Goal: Check status: Check status

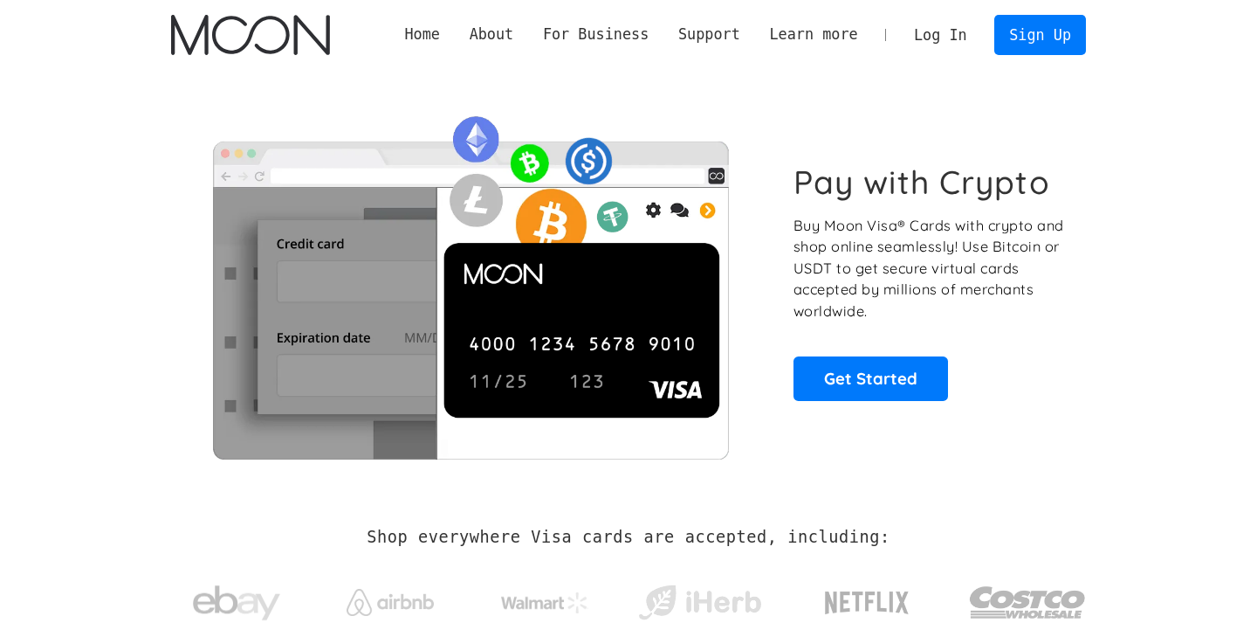
click at [941, 35] on link "Log In" at bounding box center [940, 35] width 82 height 38
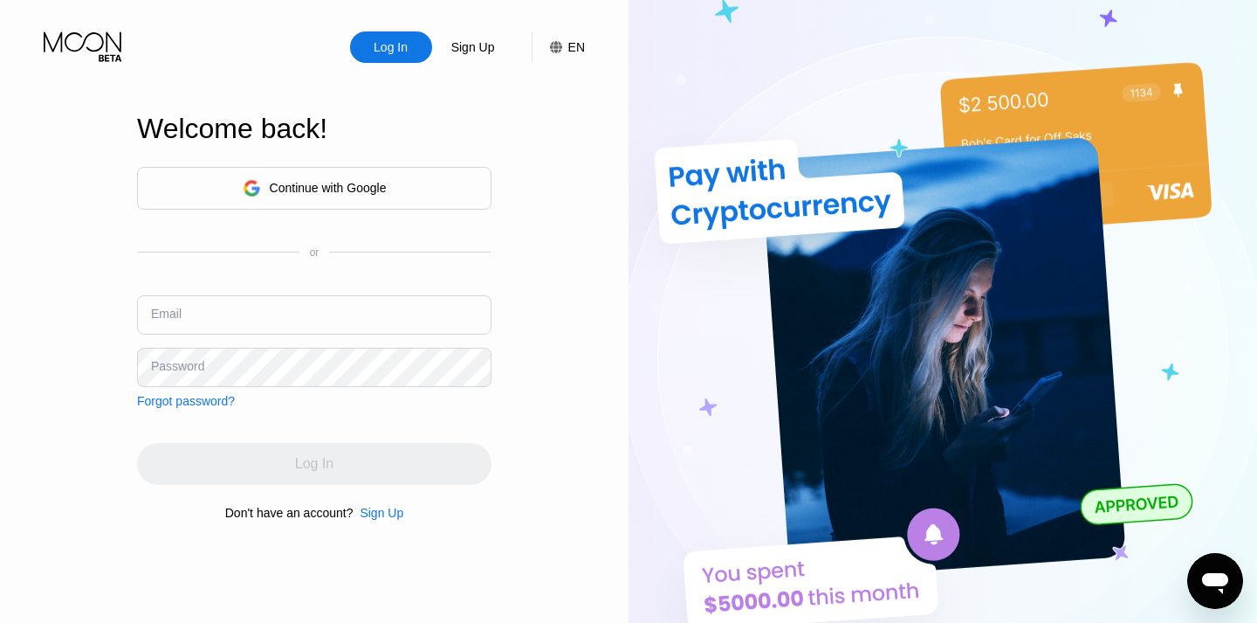
click at [275, 307] on input "text" at bounding box center [314, 314] width 355 height 39
paste input "[EMAIL_ADDRESS][DOMAIN_NAME]"
type input "[EMAIL_ADDRESS][DOMAIN_NAME]"
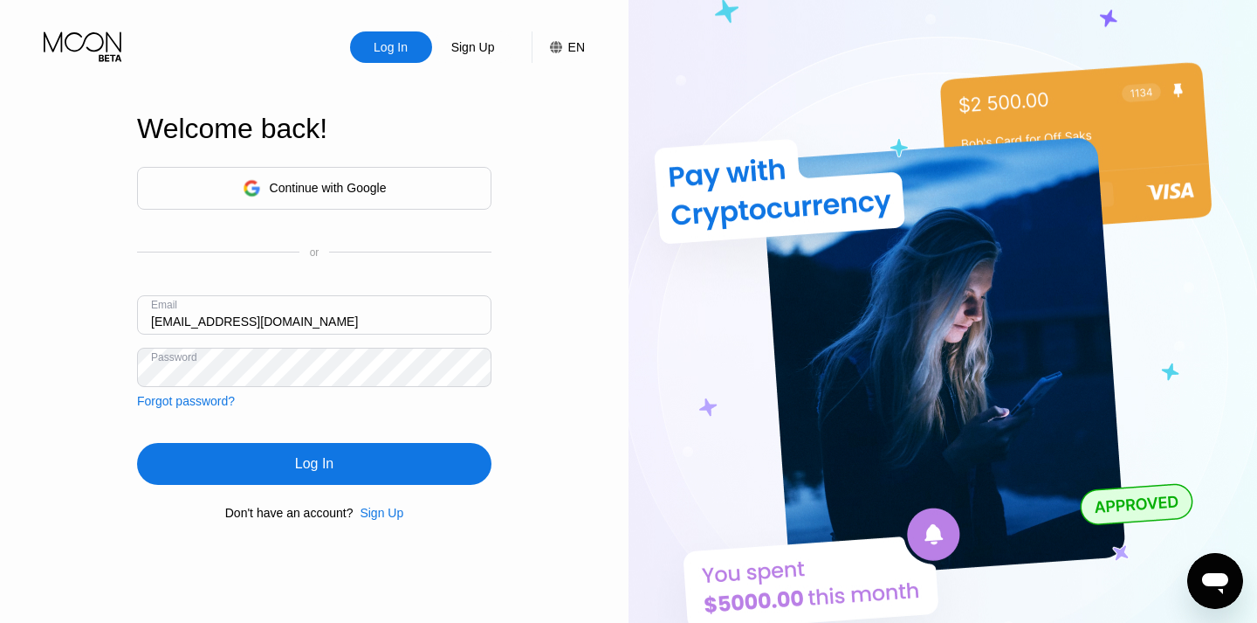
click at [317, 460] on div "Log In" at bounding box center [314, 463] width 38 height 17
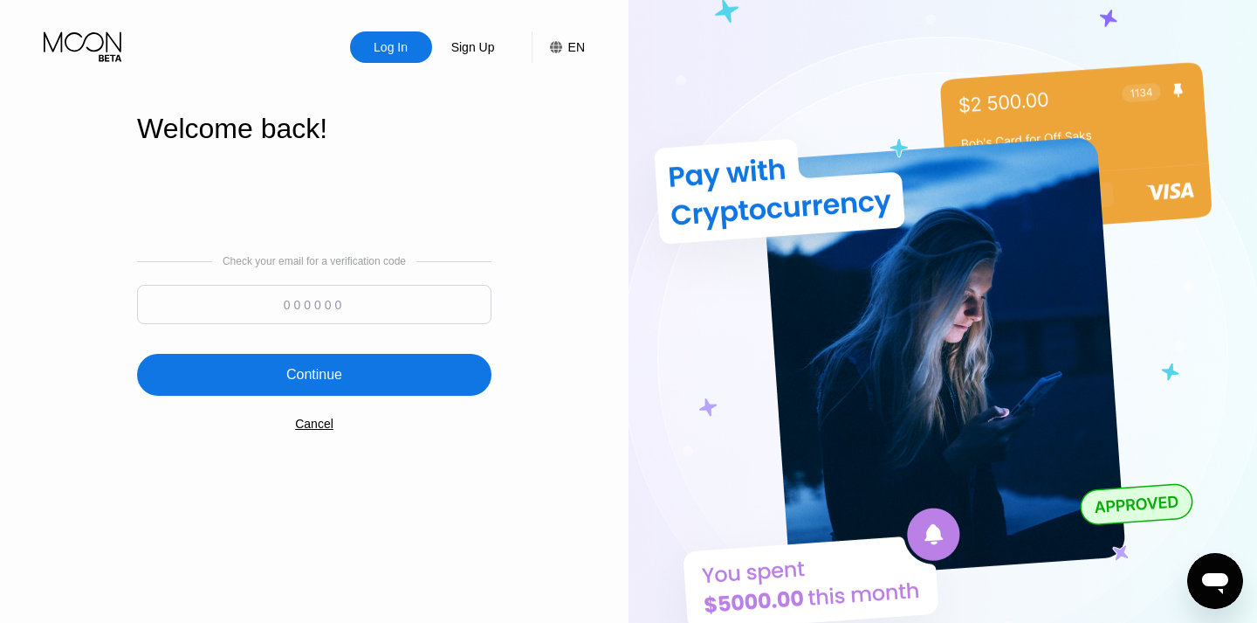
click at [360, 302] on input at bounding box center [314, 304] width 355 height 39
paste input "716575"
type input "716575"
click at [354, 367] on div "Continue" at bounding box center [314, 375] width 355 height 42
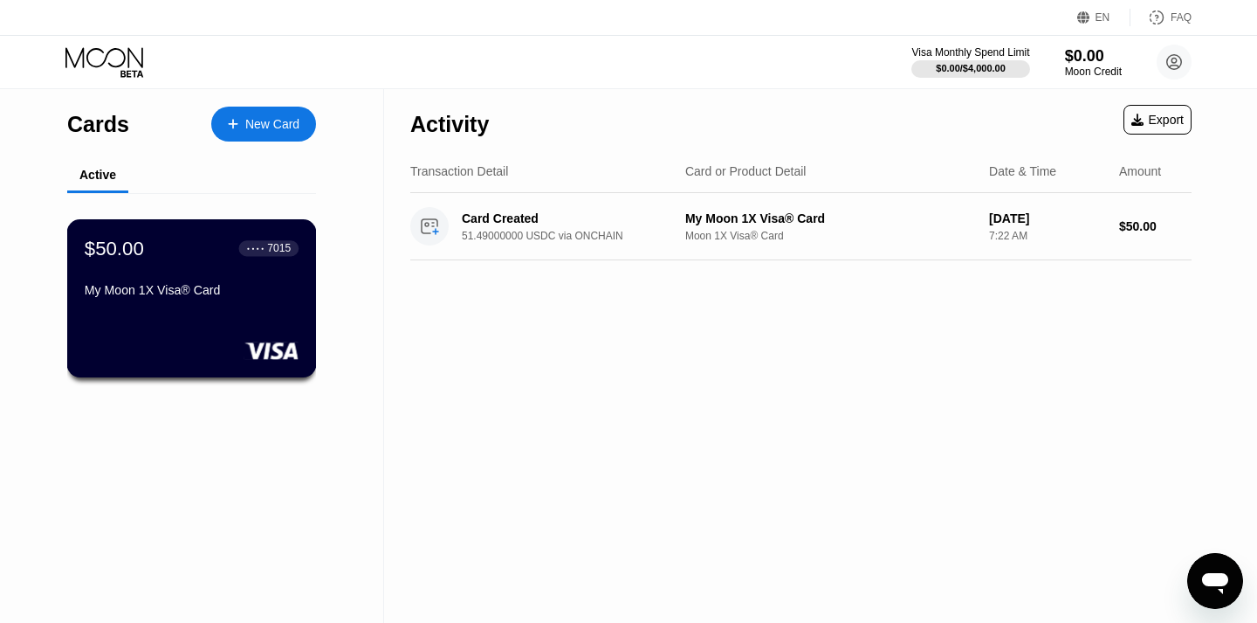
click at [232, 297] on div "My Moon 1X Visa® Card" at bounding box center [192, 290] width 214 height 14
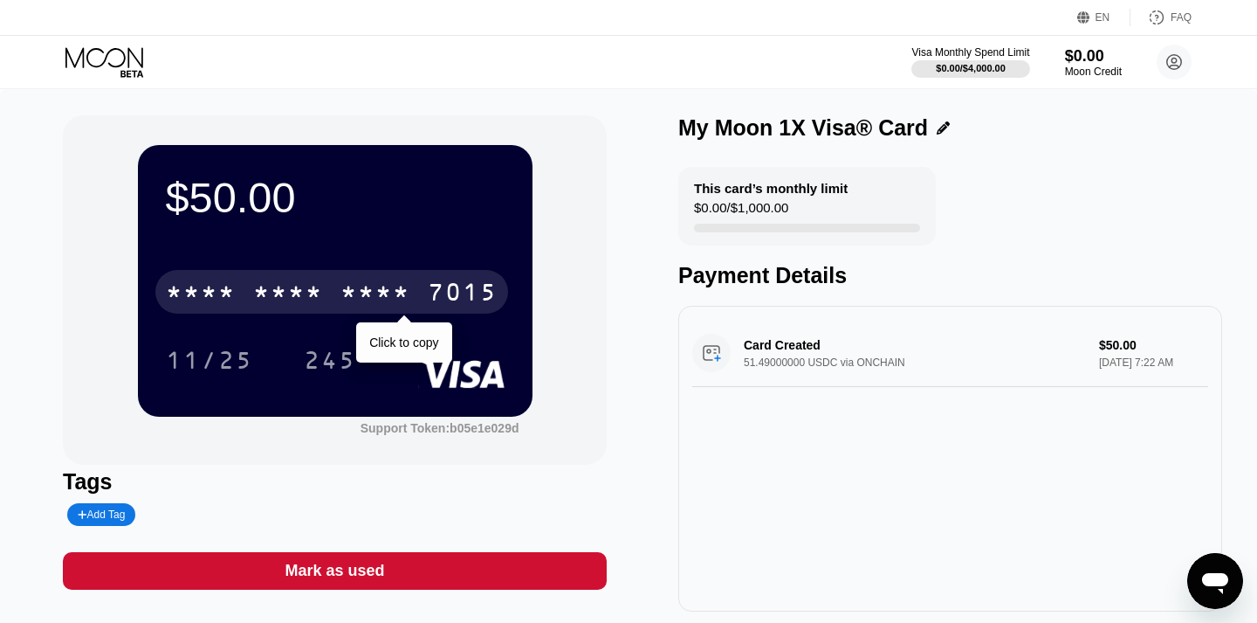
click at [348, 283] on div "* * * *" at bounding box center [376, 294] width 70 height 28
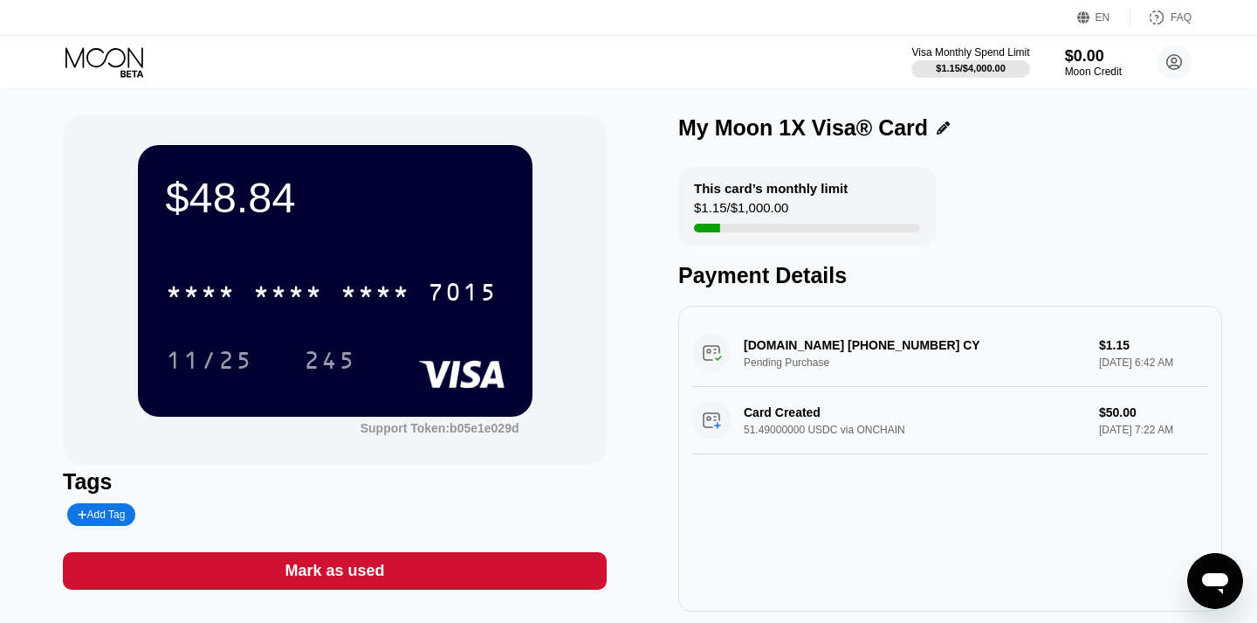
click at [865, 342] on div "[DOMAIN_NAME] [PHONE_NUMBER] CY Pending Purchase $1.15 [DATE] 6:42 AM" at bounding box center [950, 353] width 516 height 67
drag, startPoint x: 745, startPoint y: 348, endPoint x: 865, endPoint y: 353, distance: 120.6
click at [865, 353] on div "bill4reg.com +3572205088 CY Pending Purchase $1.15 Sep 24, 2025 6:42 AM" at bounding box center [950, 353] width 516 height 67
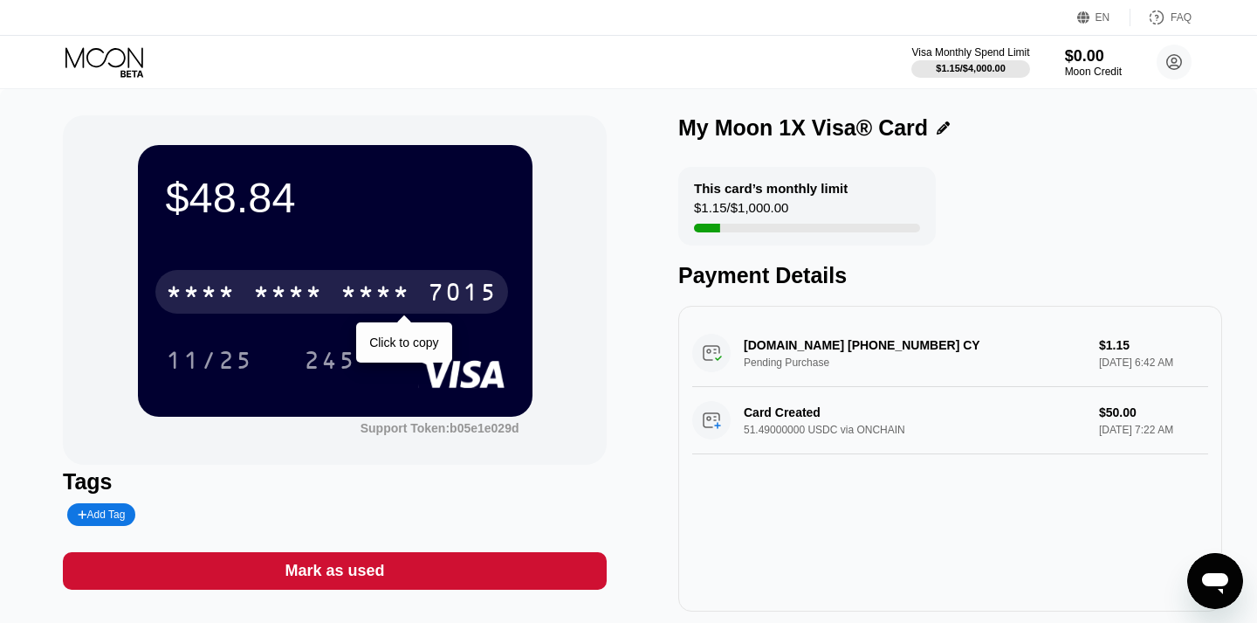
click at [412, 272] on div "* * * * * * * * * * * * 7015" at bounding box center [331, 292] width 353 height 44
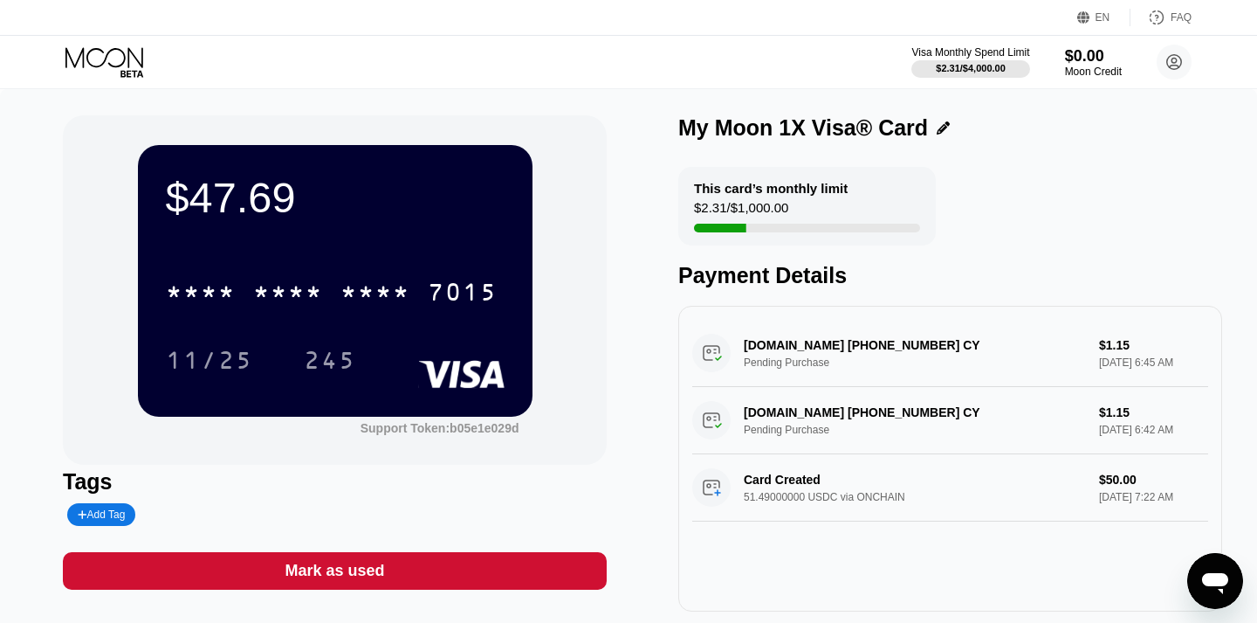
click at [828, 444] on div "bill4reg.com +3572205088 CY Pending Purchase $1.15 Sep 24, 2025 6:42 AM" at bounding box center [950, 420] width 516 height 67
click at [716, 426] on div "bill4reg.com +3572205088 CY Pending Purchase $1.15 Sep 24, 2025 6:42 AM" at bounding box center [950, 420] width 516 height 67
click at [726, 334] on div "cost4reg.com +3572205088 CY Pending Purchase $1.15 Sep 24, 2025 6:45 AM" at bounding box center [950, 353] width 516 height 67
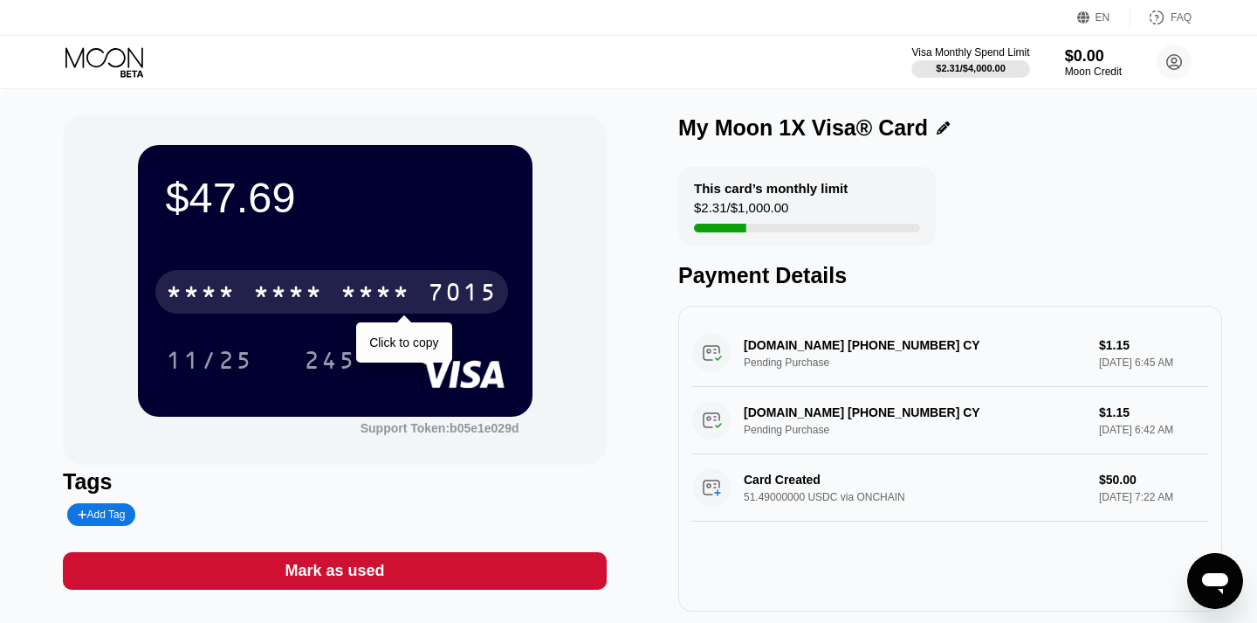
click at [385, 277] on div "* * * * * * * * * * * * 7015" at bounding box center [331, 292] width 353 height 44
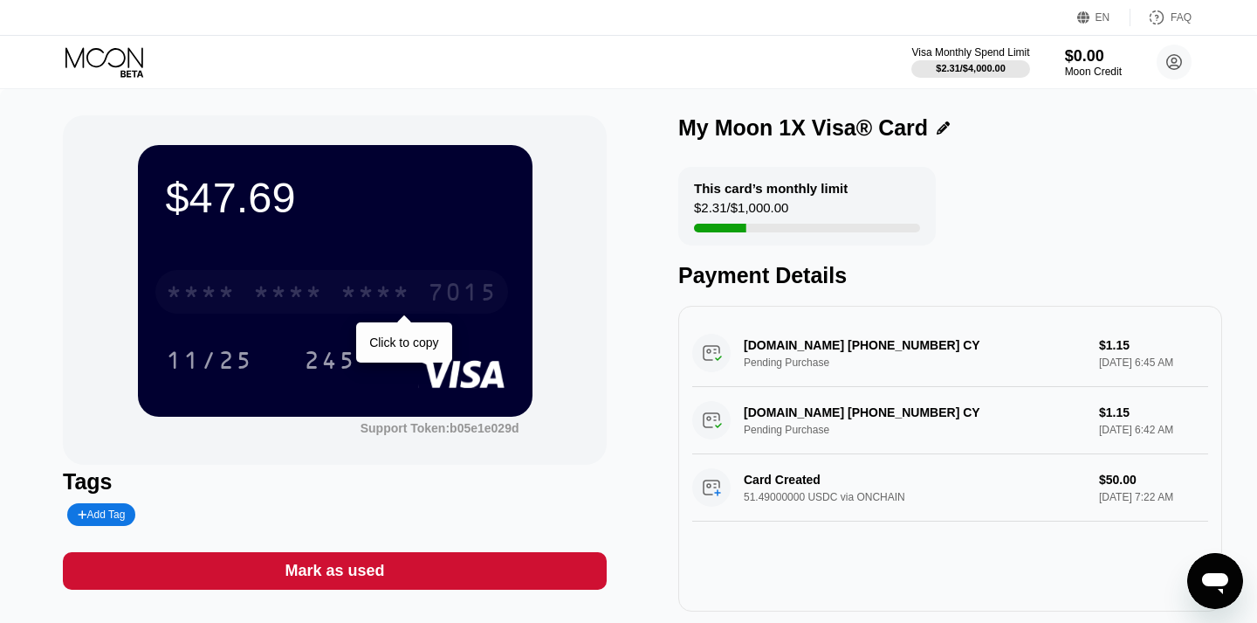
click at [321, 284] on div "* * * *" at bounding box center [288, 294] width 70 height 28
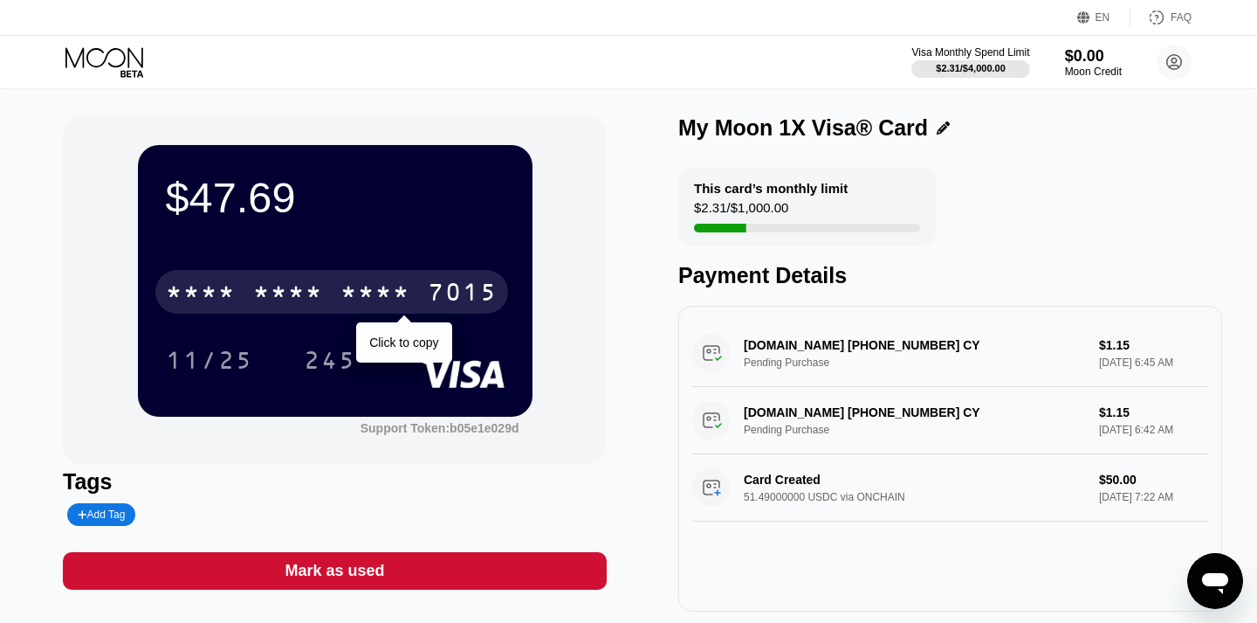
click at [303, 279] on div "* * * * * * * * * * * * 7015" at bounding box center [331, 292] width 353 height 44
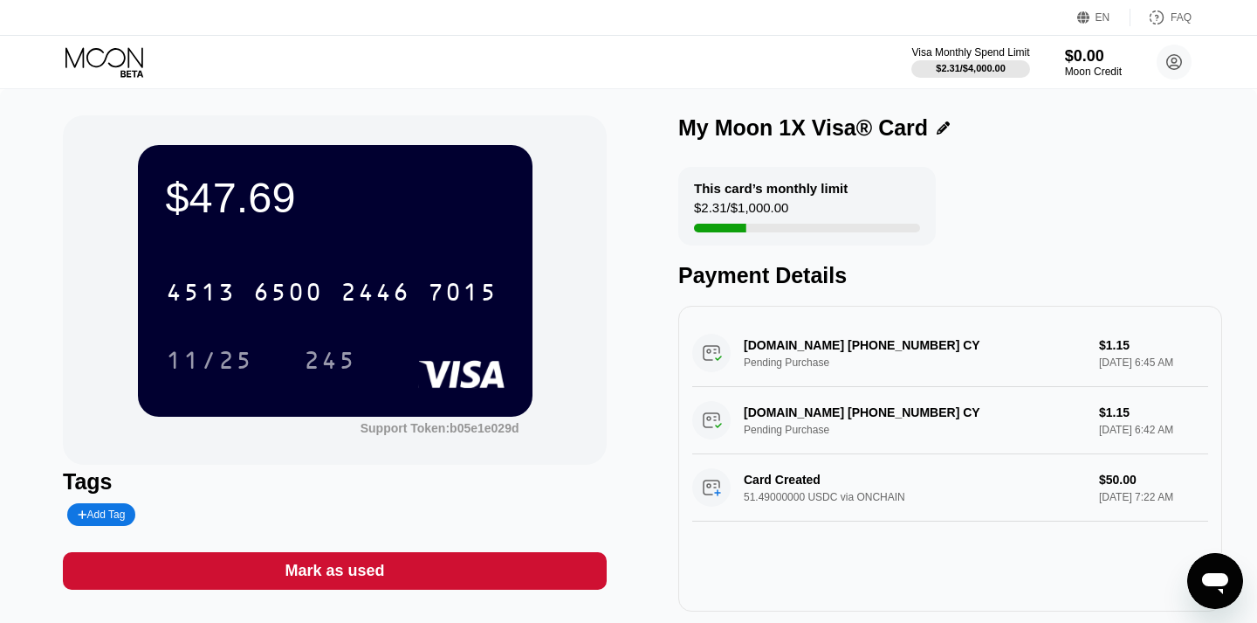
click at [786, 436] on div "[DOMAIN_NAME] [PHONE_NUMBER] CY Pending Purchase $1.15 [DATE] 6:42 AM" at bounding box center [950, 420] width 516 height 67
click at [102, 65] on icon at bounding box center [105, 62] width 81 height 31
